Goal: Task Accomplishment & Management: Use online tool/utility

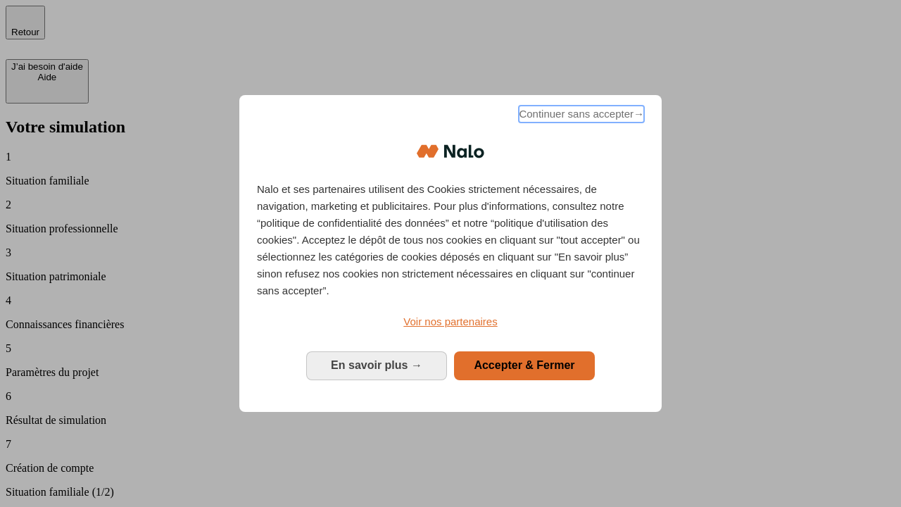
click at [580, 116] on span "Continuer sans accepter →" at bounding box center [581, 114] width 125 height 17
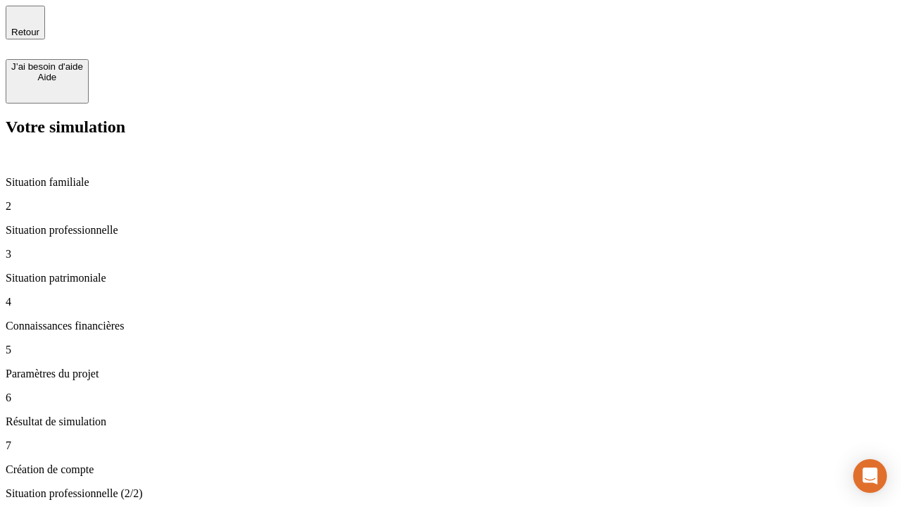
type input "30 000"
type input "1 000"
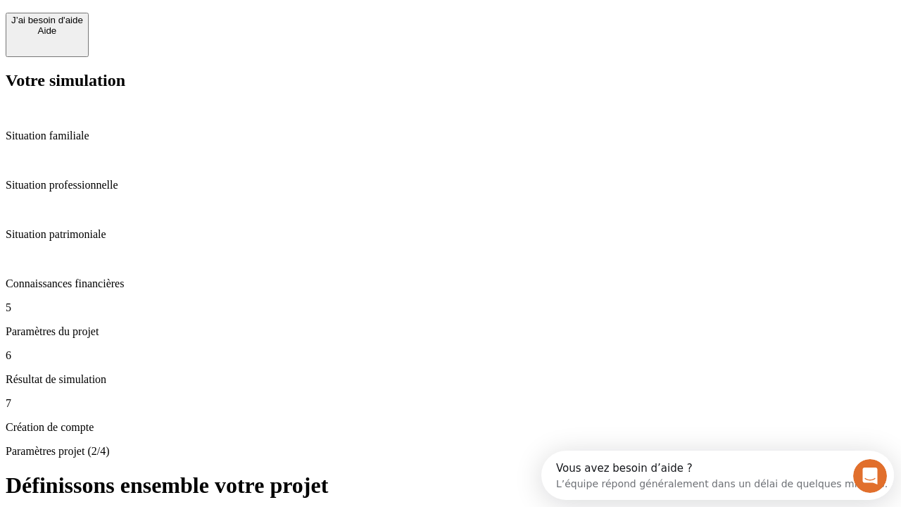
scroll to position [13, 0]
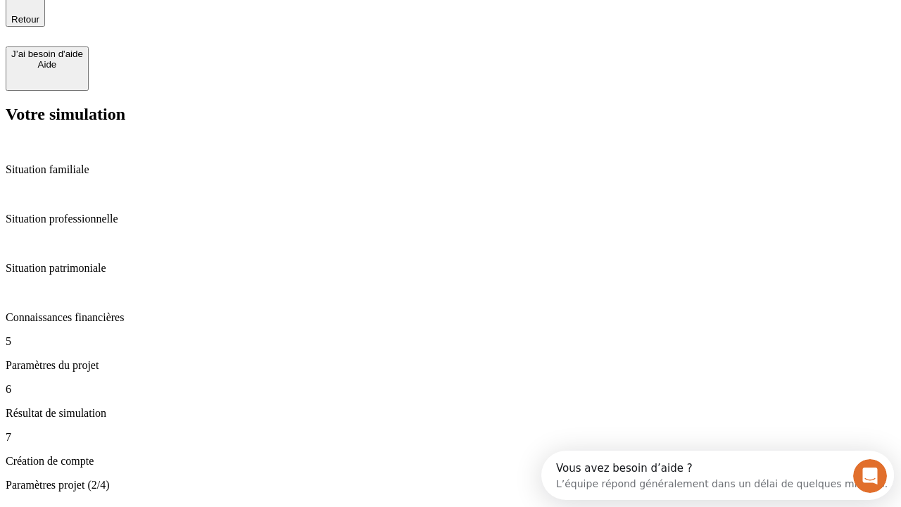
type input "40"
type input "64"
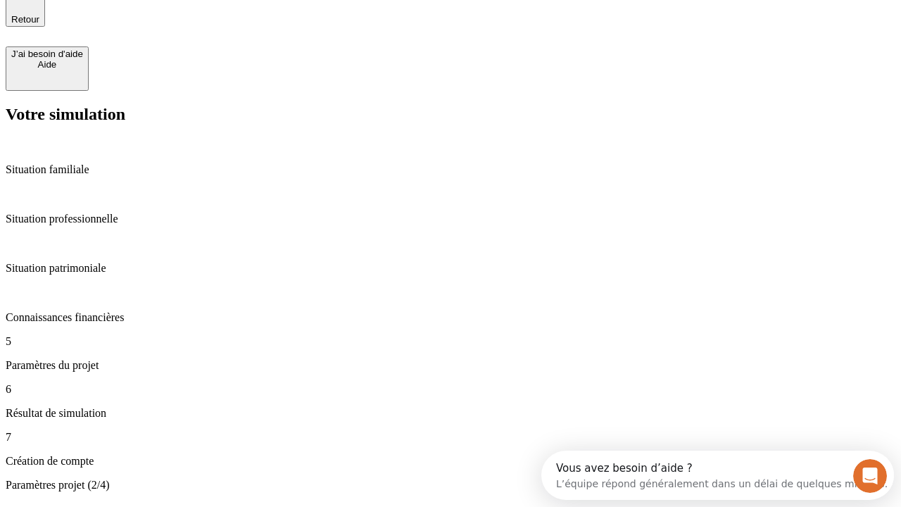
type input "200 000"
type input "640"
